Goal: Task Accomplishment & Management: Use online tool/utility

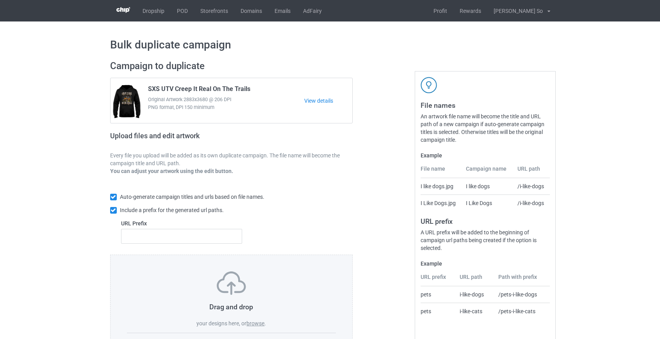
click at [267, 320] on div "Drag and drop your designs here, or browse ." at bounding box center [231, 299] width 209 height 56
click at [260, 322] on label "browse" at bounding box center [255, 323] width 18 height 6
click at [0, 0] on input "browse" at bounding box center [0, 0] width 0 height 0
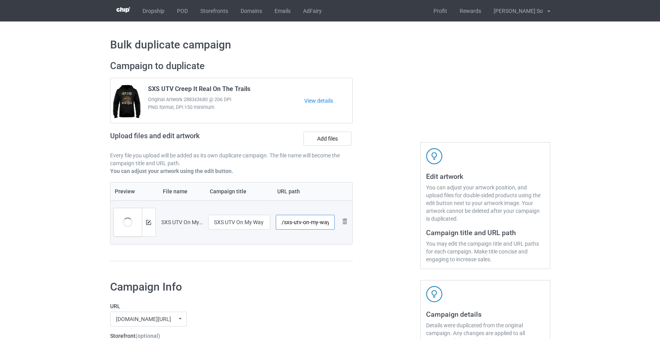
click at [297, 222] on input "/sxs-utv-on-my-way-to-make-some-bad-decisions-white" at bounding box center [305, 222] width 59 height 15
drag, startPoint x: 303, startPoint y: 223, endPoint x: 298, endPoint y: 224, distance: 4.7
click at [298, 224] on input "/sxs-my-way-to-make-some-bad-decisions-white" at bounding box center [305, 222] width 59 height 15
click at [294, 224] on input "/sxs-mway-to-make-some-bad-decisions-white" at bounding box center [305, 222] width 59 height 15
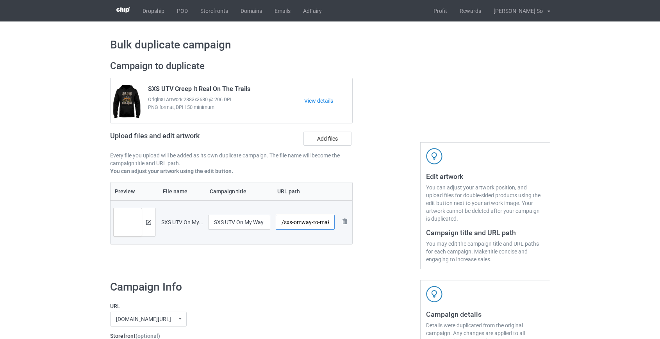
scroll to position [0, 69]
drag, startPoint x: 311, startPoint y: 224, endPoint x: 428, endPoint y: 229, distance: 116.8
click at [428, 229] on div "Campaign to duplicate SXS UTV Creep It Real On The Trails Original Artwork 2883…" at bounding box center [330, 165] width 451 height 220
type input "/sxs-omway"
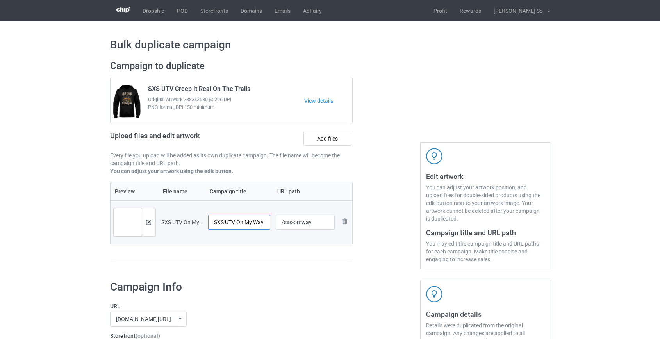
scroll to position [0, 88]
drag, startPoint x: 242, startPoint y: 224, endPoint x: 308, endPoint y: 224, distance: 65.6
click at [308, 224] on tr "Preview and edit artwork SXS UTV On My Way To Make Some Bad Decisions White.png…" at bounding box center [231, 222] width 242 height 44
click at [261, 222] on input "SXS UTV On My Way To Make Some Bad Decisions White" at bounding box center [239, 222] width 62 height 15
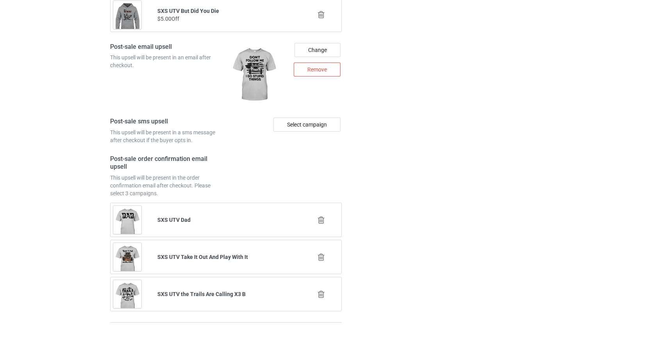
scroll to position [1089, 0]
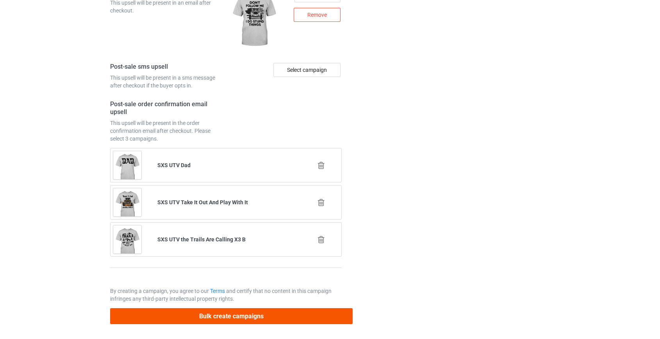
type input "SXS UTV On My Way To Make Some Bad Decisions"
click at [226, 313] on button "Bulk create campaigns" at bounding box center [231, 316] width 243 height 16
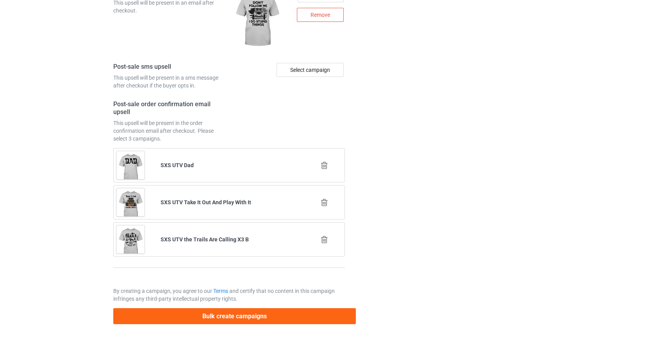
scroll to position [0, 0]
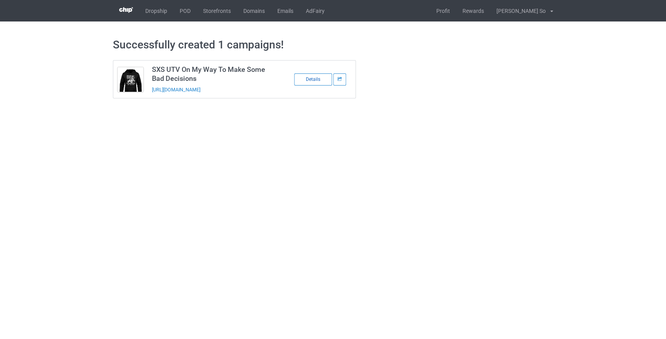
click at [316, 77] on div "Details" at bounding box center [313, 79] width 38 height 12
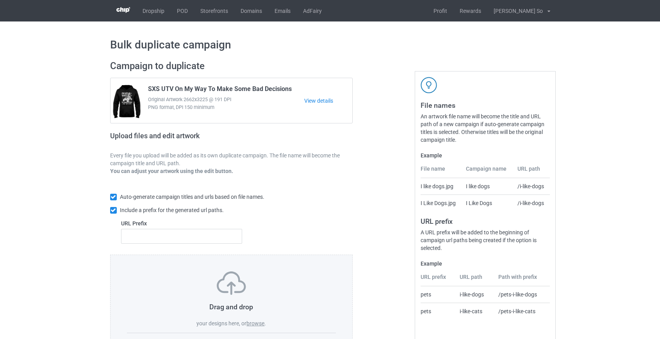
click at [259, 324] on label "browse" at bounding box center [255, 323] width 18 height 6
click at [0, 0] on input "browse" at bounding box center [0, 0] width 0 height 0
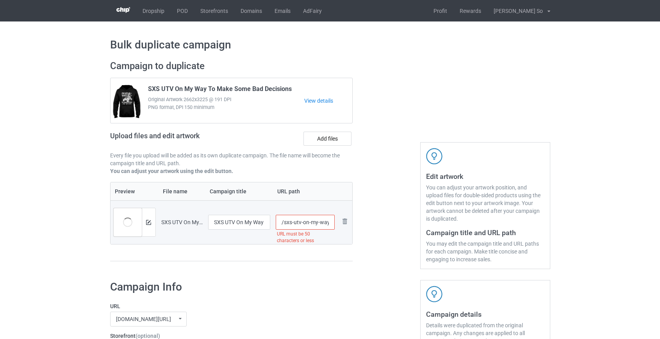
click at [294, 222] on input "/sxs-utv-on-my-way-to-make-some-bad-decisions-halloween-white" at bounding box center [305, 222] width 59 height 15
drag, startPoint x: 301, startPoint y: 222, endPoint x: 294, endPoint y: 224, distance: 7.2
click at [294, 224] on input "/sxs-on-my-way-to-make-some-bad-decisions-halloween-white" at bounding box center [305, 222] width 59 height 15
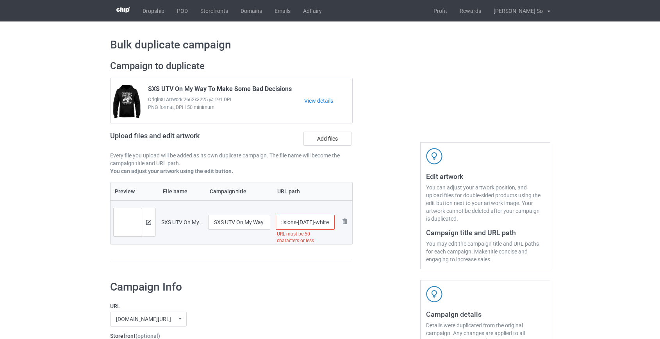
drag, startPoint x: 312, startPoint y: 224, endPoint x: 392, endPoint y: 228, distance: 79.8
click at [392, 228] on div "Campaign to duplicate SXS UTV On My Way To Make Some Bad Decisions Original Art…" at bounding box center [330, 165] width 451 height 220
click at [302, 224] on input "/sxs-my-way" at bounding box center [305, 222] width 59 height 15
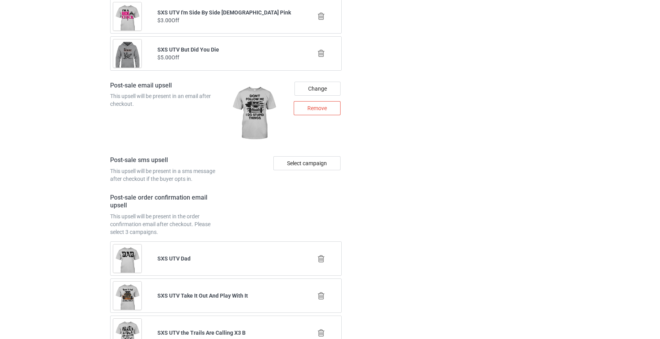
scroll to position [1089, 0]
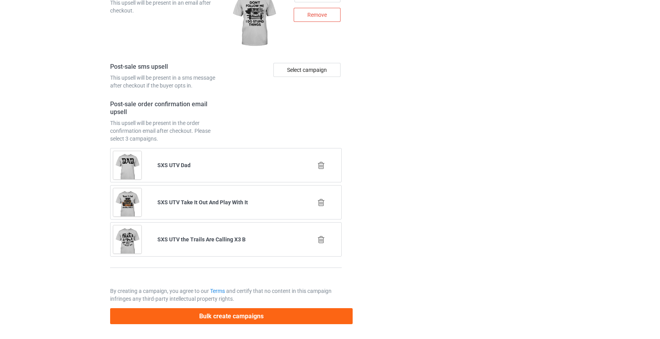
type input "/sxs-myway"
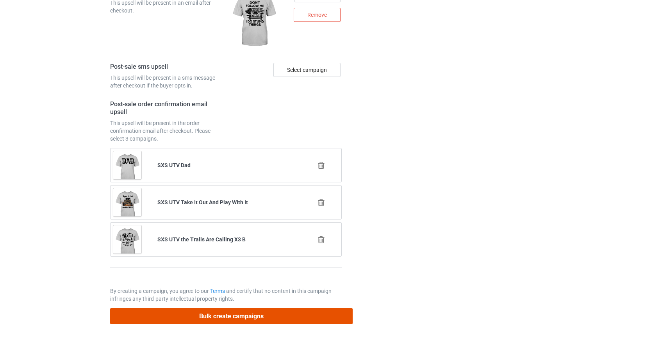
click at [219, 315] on button "Bulk create campaigns" at bounding box center [231, 316] width 243 height 16
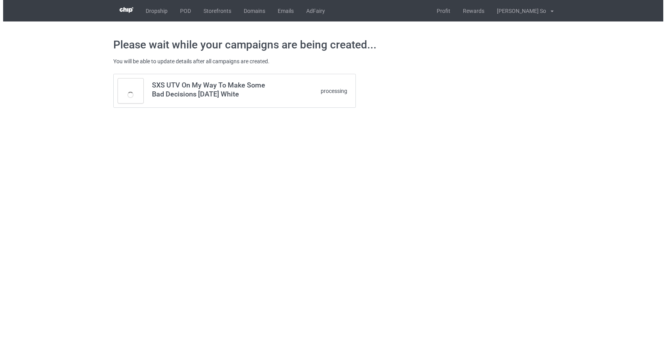
scroll to position [0, 0]
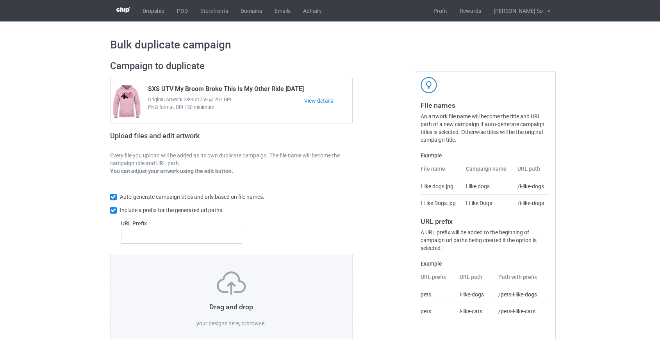
click at [255, 323] on label "browse" at bounding box center [255, 323] width 18 height 6
click at [0, 0] on input "browse" at bounding box center [0, 0] width 0 height 0
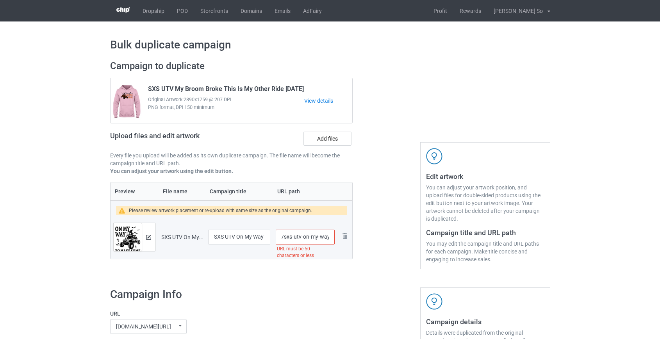
click at [285, 236] on input "/sxs-utv-on-my-way-to-make-some-bad-decisions-halloween" at bounding box center [305, 237] width 59 height 15
drag, startPoint x: 309, startPoint y: 236, endPoint x: 427, endPoint y: 234, distance: 117.9
click at [427, 234] on div "Campaign to duplicate SXS UTV My Broom Broke This Is My Other Ride Halloween Or…" at bounding box center [330, 168] width 451 height 227
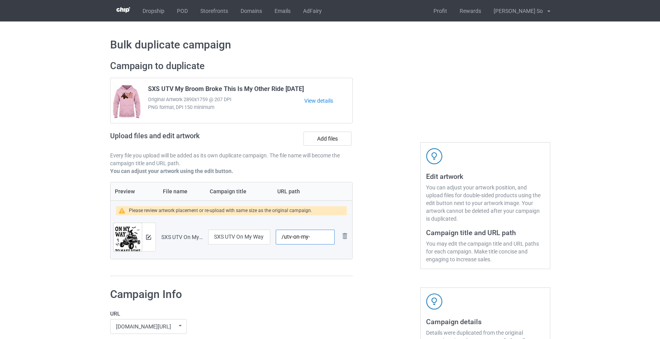
scroll to position [0, 0]
click at [297, 237] on input "/utv-on-my" at bounding box center [305, 237] width 59 height 15
drag, startPoint x: 301, startPoint y: 237, endPoint x: 297, endPoint y: 238, distance: 4.8
click at [297, 238] on input "/utv-on-my" at bounding box center [305, 237] width 59 height 15
click at [301, 236] on input "/utv-omy" at bounding box center [305, 237] width 59 height 15
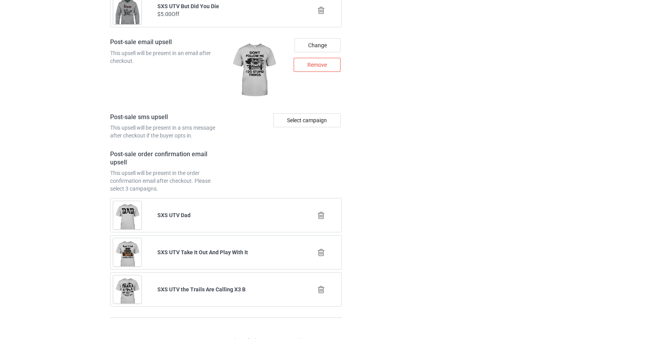
scroll to position [1095, 0]
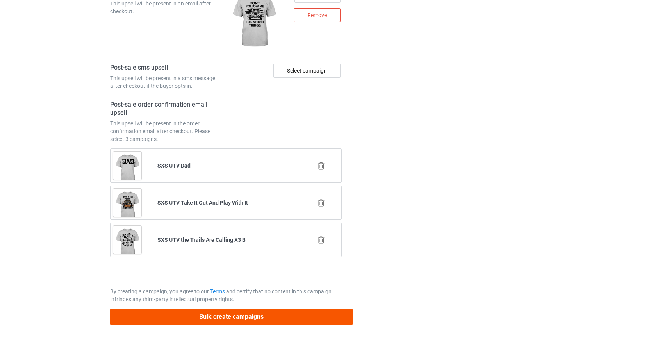
type input "/utv-omway"
click at [210, 314] on button "Bulk create campaigns" at bounding box center [231, 316] width 243 height 16
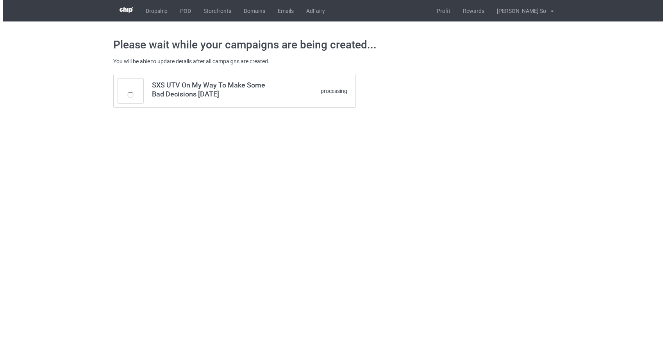
scroll to position [0, 0]
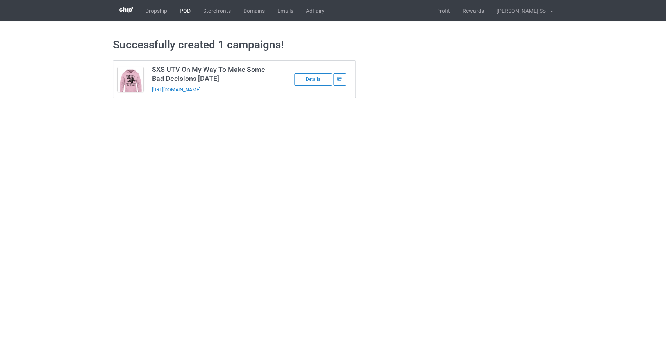
click at [179, 11] on link "POD" at bounding box center [184, 10] width 23 height 21
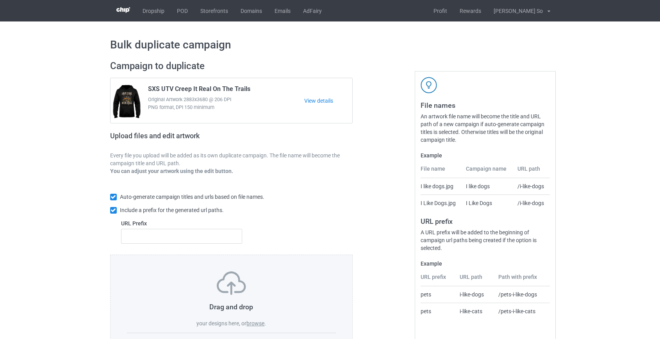
click at [258, 321] on label "browse" at bounding box center [255, 323] width 18 height 6
click at [0, 0] on input "browse" at bounding box center [0, 0] width 0 height 0
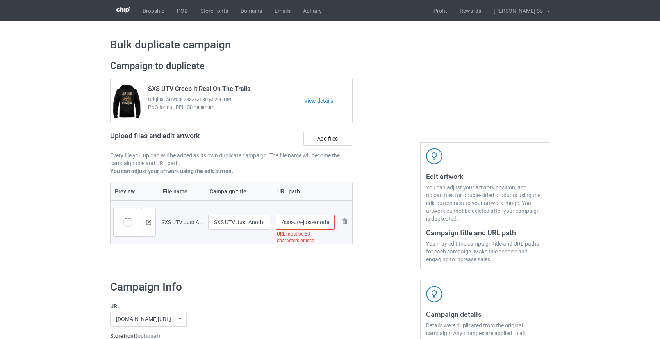
click at [295, 224] on input "/sxs-utv-just-another-side-by-side-rider-with-a-hot-wife" at bounding box center [305, 222] width 59 height 15
click at [313, 221] on input "/sxs-rider-with-a-hot-wife" at bounding box center [305, 222] width 59 height 15
drag, startPoint x: 316, startPoint y: 222, endPoint x: 309, endPoint y: 223, distance: 6.8
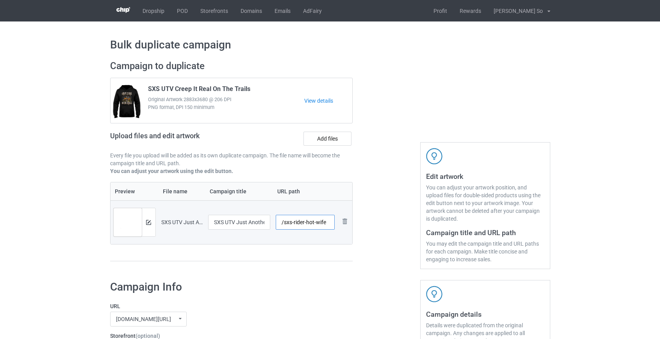
click at [309, 223] on input "/sxs-rider-hot-wife" at bounding box center [305, 222] width 59 height 15
click at [295, 220] on input "/sxs-rider-hwife" at bounding box center [305, 222] width 59 height 15
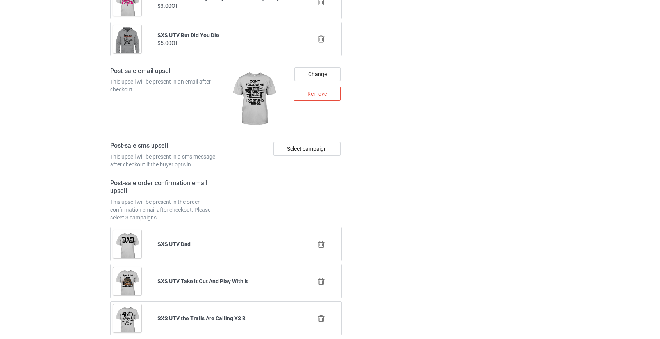
scroll to position [1089, 0]
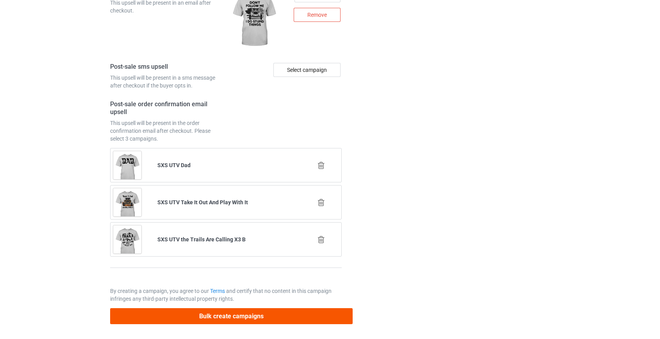
type input "/sxs-hwife"
click at [213, 316] on button "Bulk create campaigns" at bounding box center [231, 316] width 243 height 16
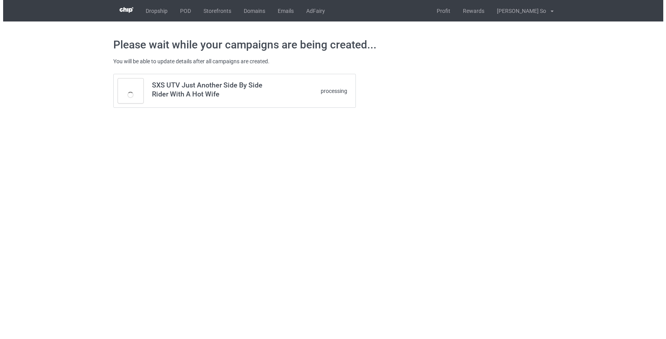
scroll to position [0, 0]
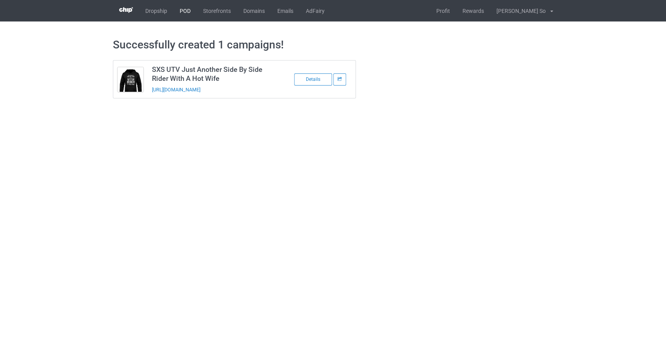
click at [188, 9] on link "POD" at bounding box center [184, 10] width 23 height 21
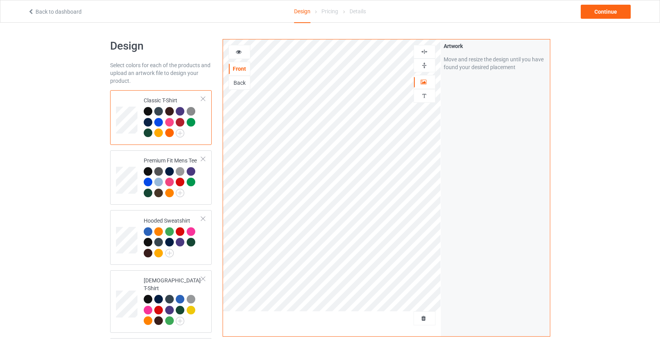
click at [425, 52] on img at bounding box center [423, 51] width 7 height 7
click at [596, 11] on div "Continue" at bounding box center [605, 12] width 50 height 14
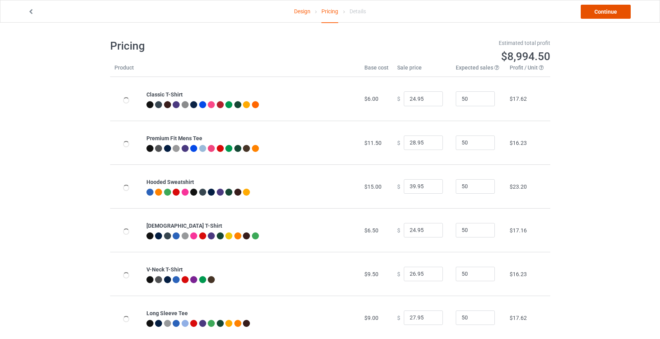
click at [596, 11] on link "Continue" at bounding box center [605, 12] width 50 height 14
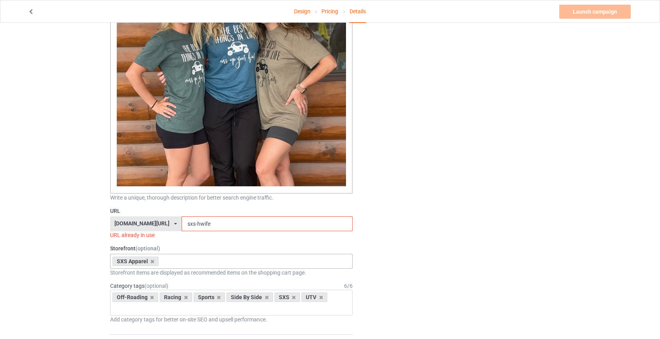
scroll to position [745, 0]
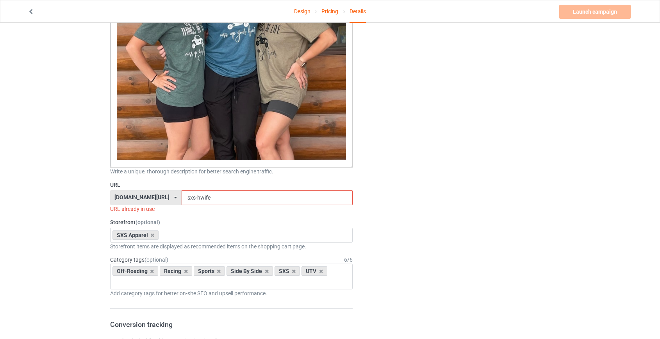
click at [182, 198] on input "sxs-hwife" at bounding box center [267, 197] width 171 height 15
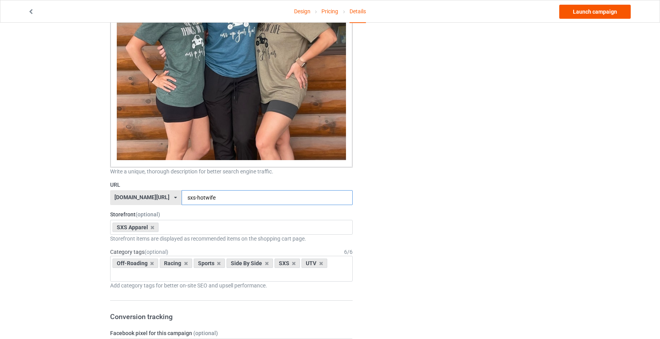
type input "sxs-hotwife"
click at [579, 9] on link "Launch campaign" at bounding box center [594, 12] width 71 height 14
